Goal: Task Accomplishment & Management: Use online tool/utility

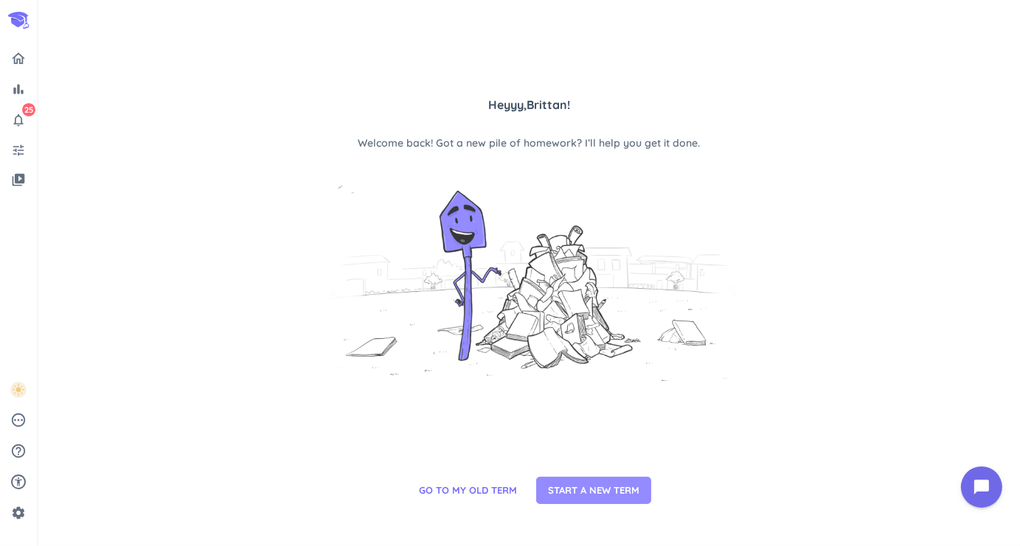
click at [596, 496] on span "START A NEW TERM" at bounding box center [593, 491] width 91 height 15
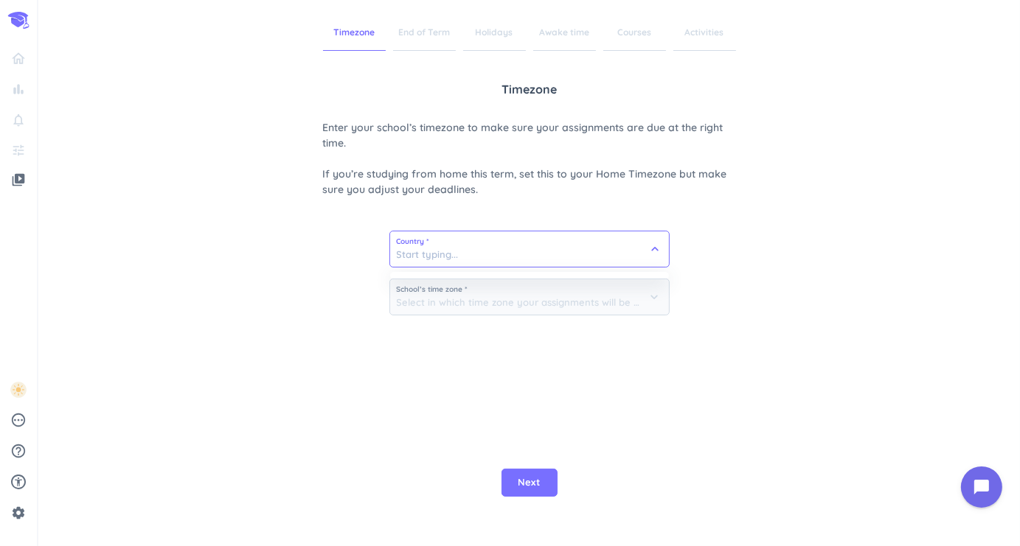
click at [449, 249] on input at bounding box center [529, 249] width 279 height 35
type input "[GEOGRAPHIC_DATA]"
